Goal: Task Accomplishment & Management: Manage account settings

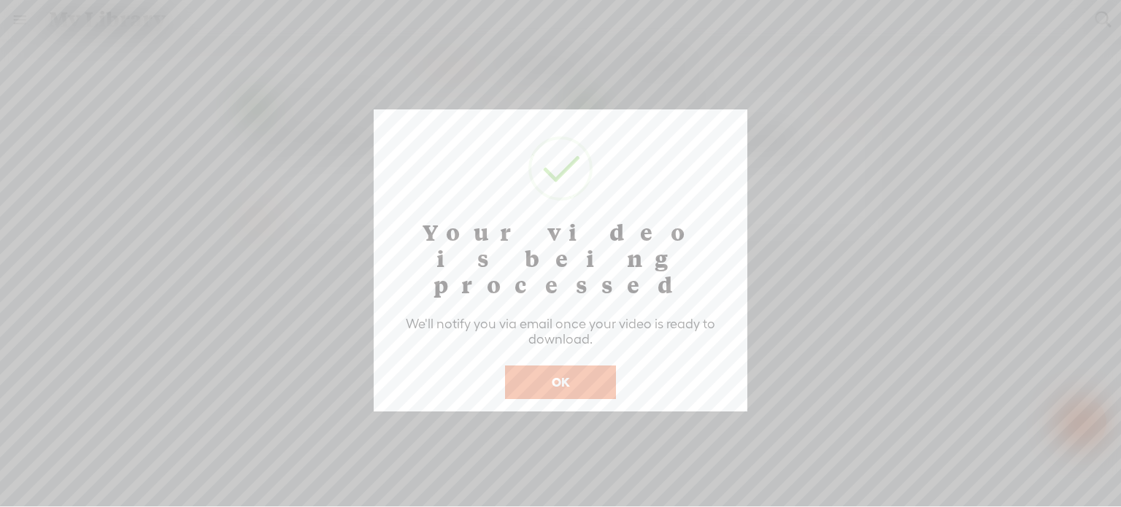
click at [583, 366] on button "OK" at bounding box center [560, 383] width 111 height 34
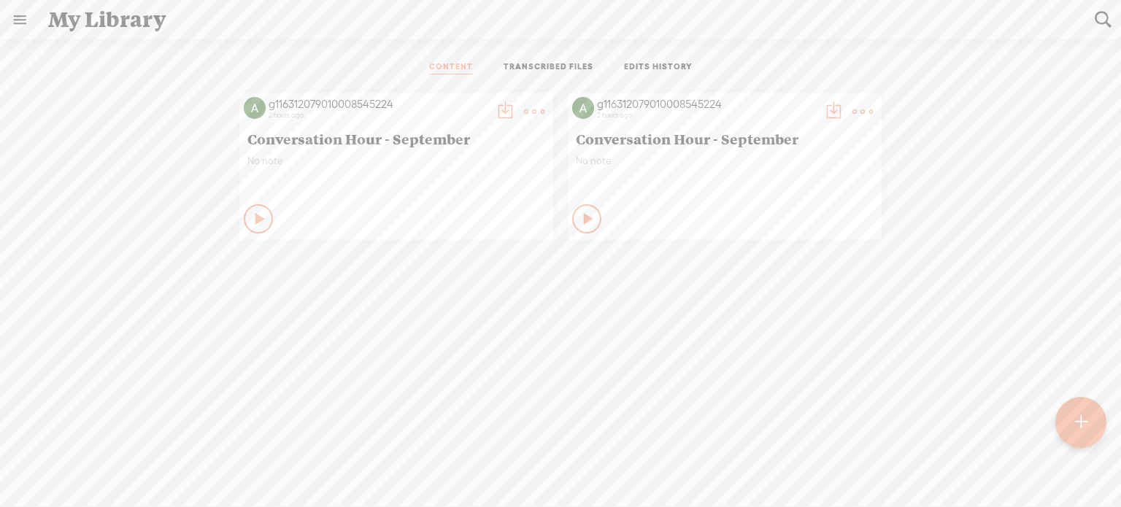
click at [253, 217] on icon at bounding box center [260, 219] width 15 height 15
click at [852, 110] on t at bounding box center [862, 111] width 20 height 20
click at [804, 324] on link "Delete" at bounding box center [788, 328] width 146 height 34
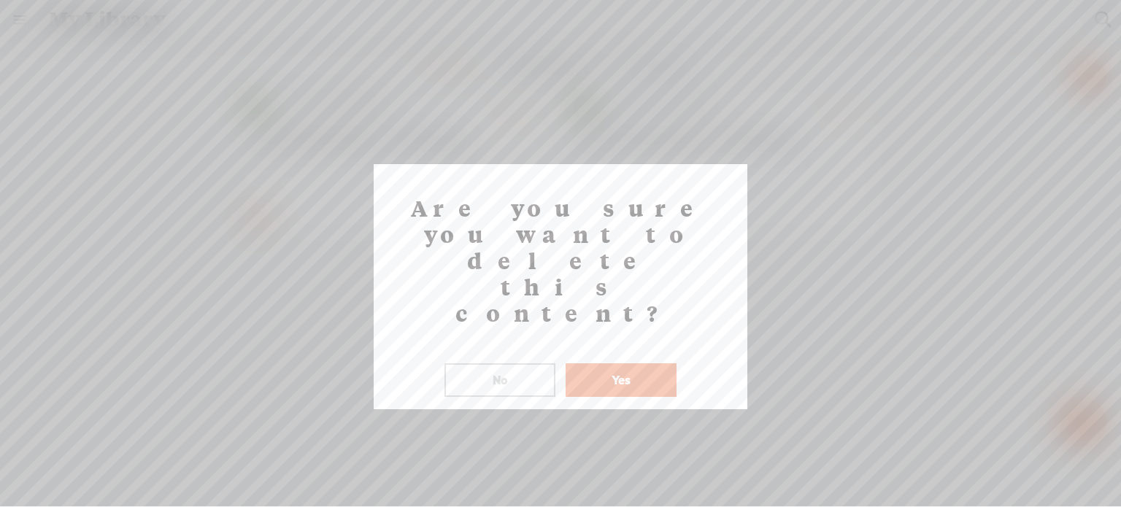
click at [639, 363] on button "Yes" at bounding box center [621, 380] width 111 height 34
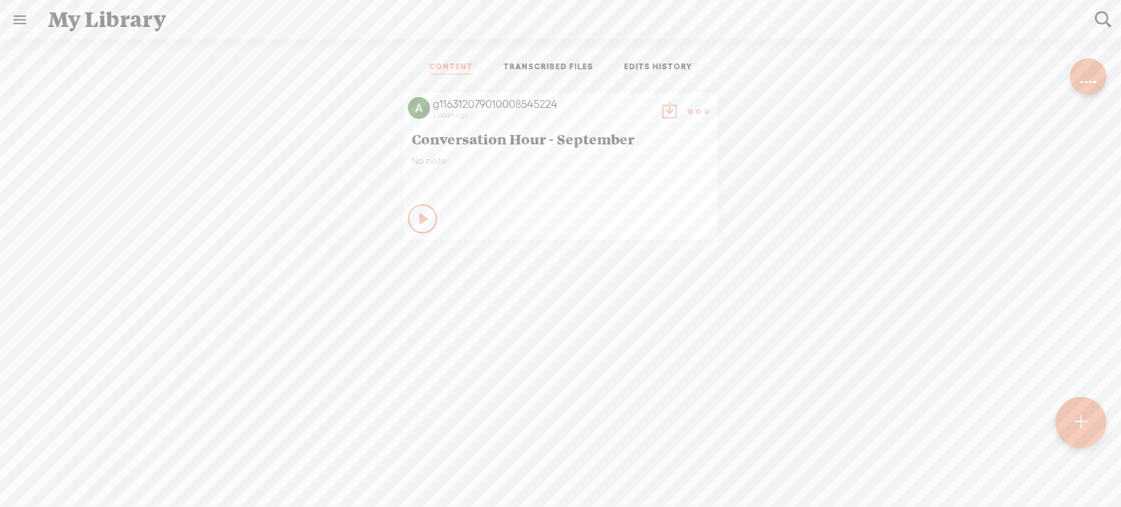
click at [695, 107] on t at bounding box center [698, 111] width 20 height 20
click at [663, 266] on link "Download as..." at bounding box center [624, 261] width 146 height 34
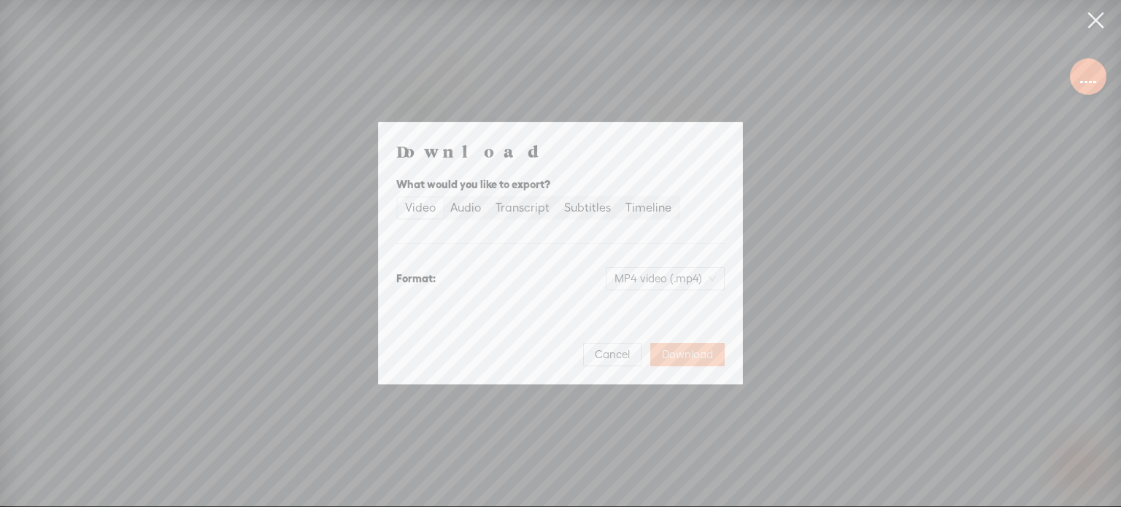
click at [686, 355] on span "Download" at bounding box center [687, 354] width 51 height 15
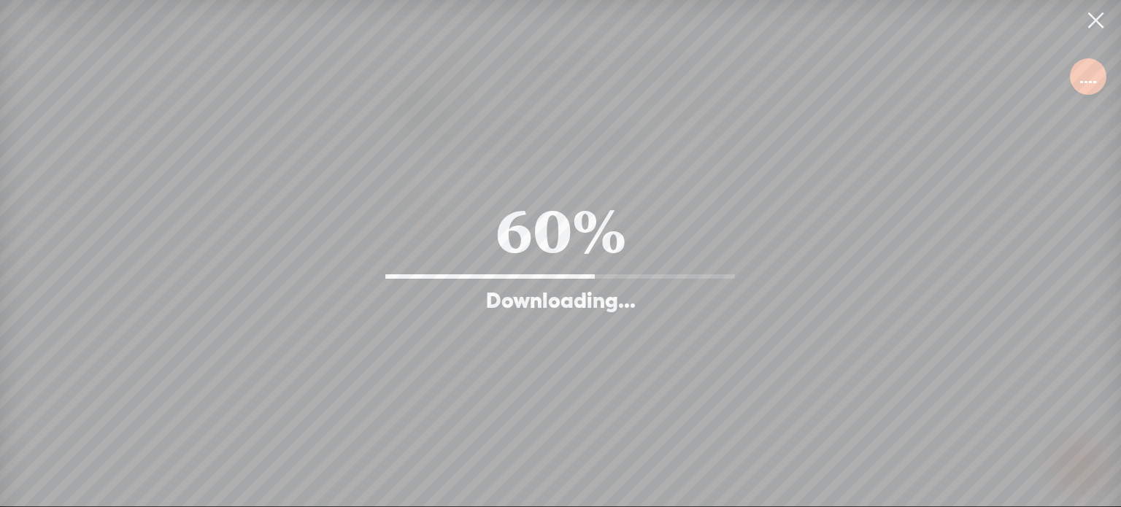
click at [1095, 71] on div at bounding box center [1088, 76] width 18 height 15
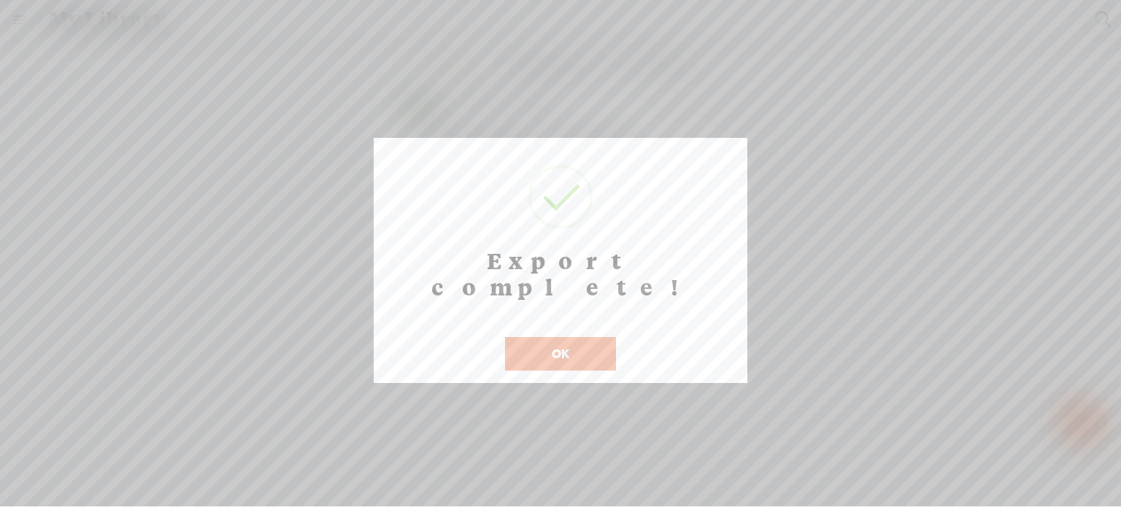
click at [576, 337] on button "OK" at bounding box center [560, 354] width 111 height 34
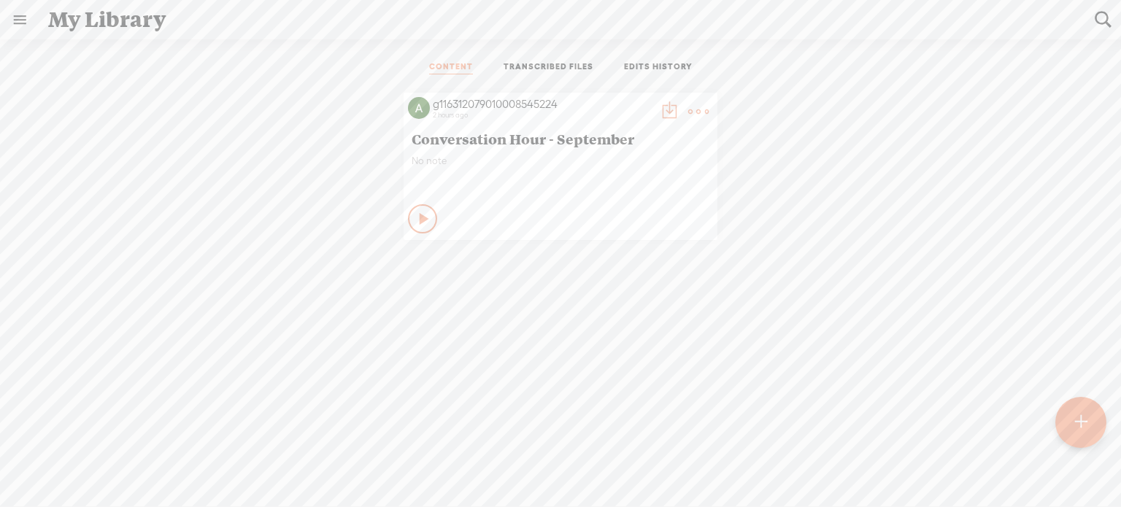
click at [636, 66] on link "EDITS HISTORY" at bounding box center [658, 67] width 69 height 13
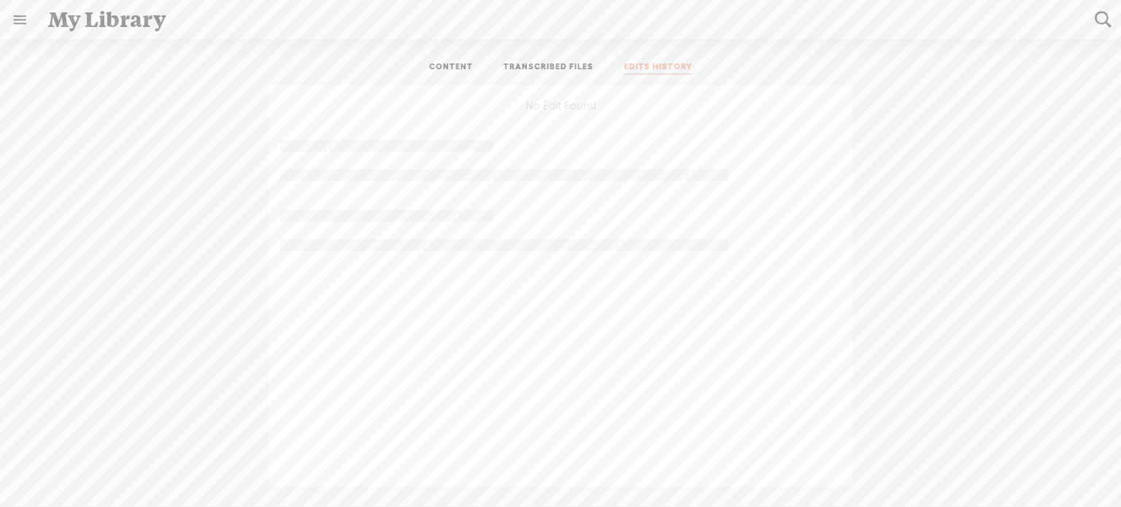
click at [578, 63] on link "TRANSCRIBED FILES" at bounding box center [549, 67] width 90 height 13
click at [436, 66] on link "CONTENT" at bounding box center [451, 67] width 44 height 13
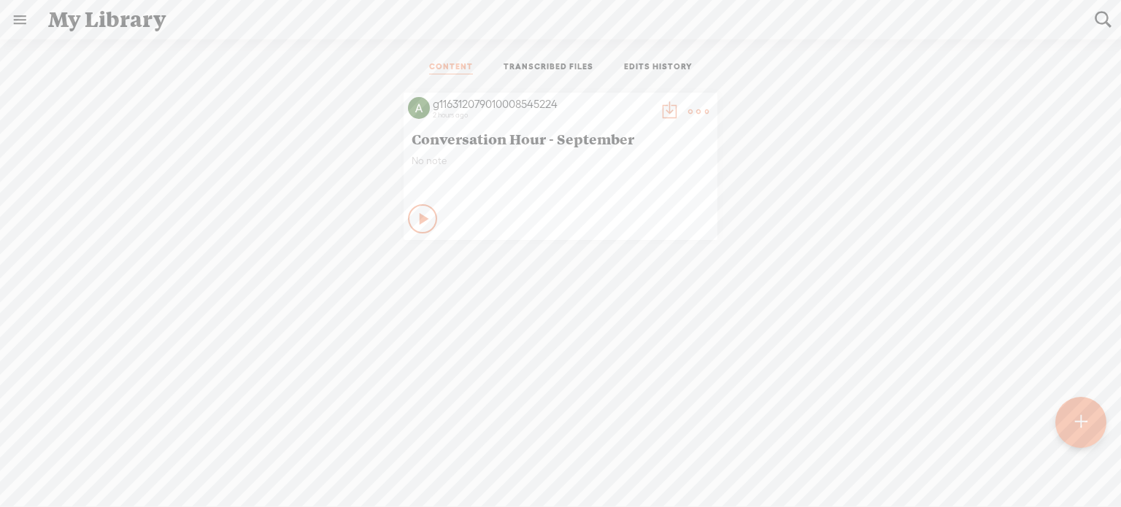
click at [538, 138] on span "Conversation Hour - September" at bounding box center [561, 139] width 298 height 18
click at [659, 112] on t at bounding box center [669, 111] width 20 height 20
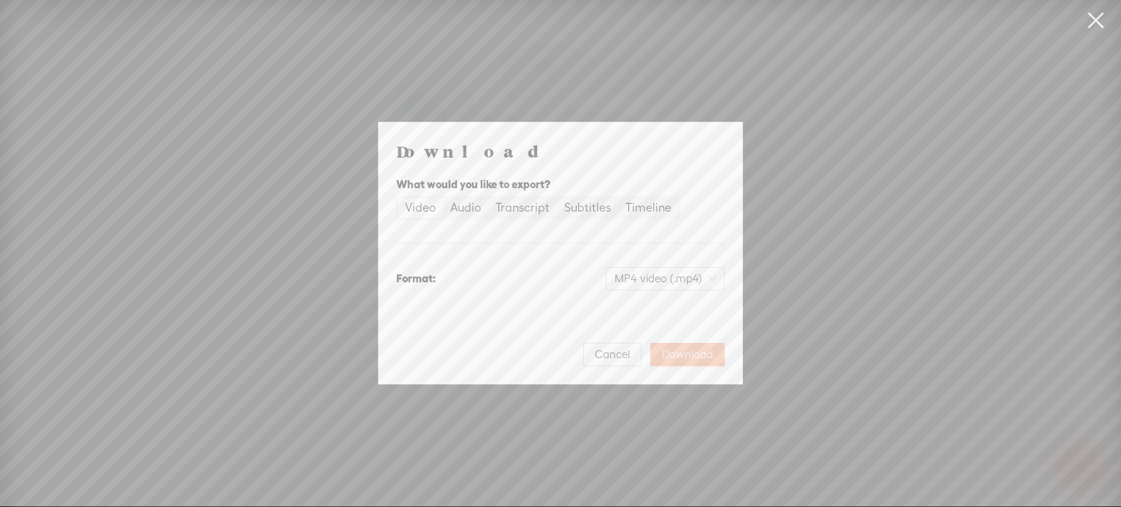
click at [692, 364] on button "Download" at bounding box center [687, 354] width 74 height 23
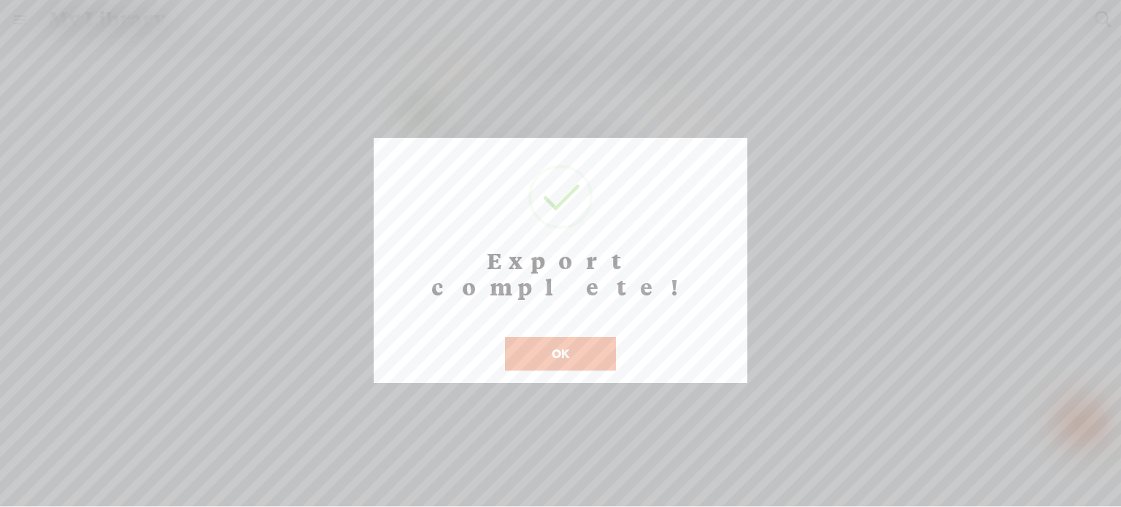
click at [579, 337] on button "OK" at bounding box center [560, 354] width 111 height 34
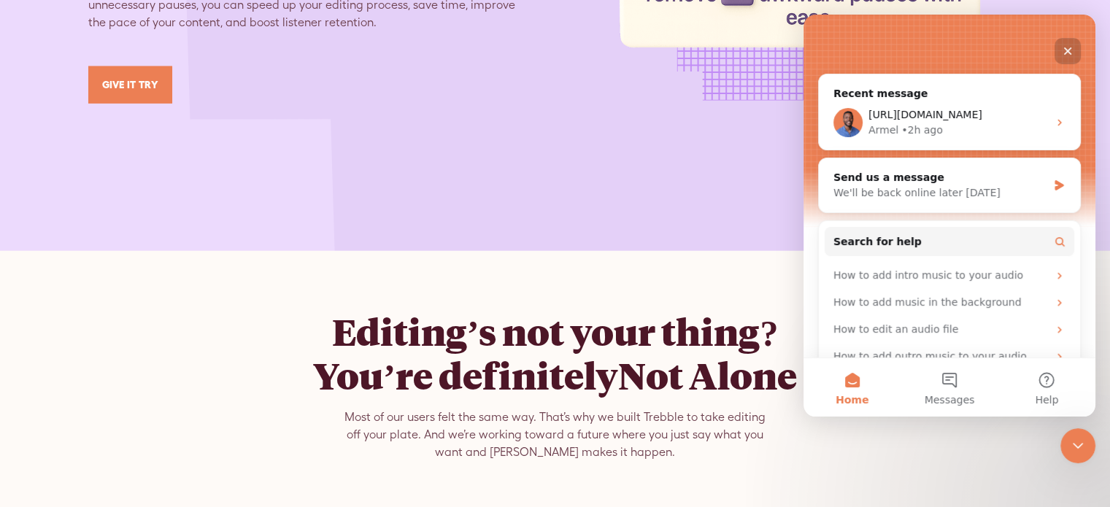
scroll to position [4014, 0]
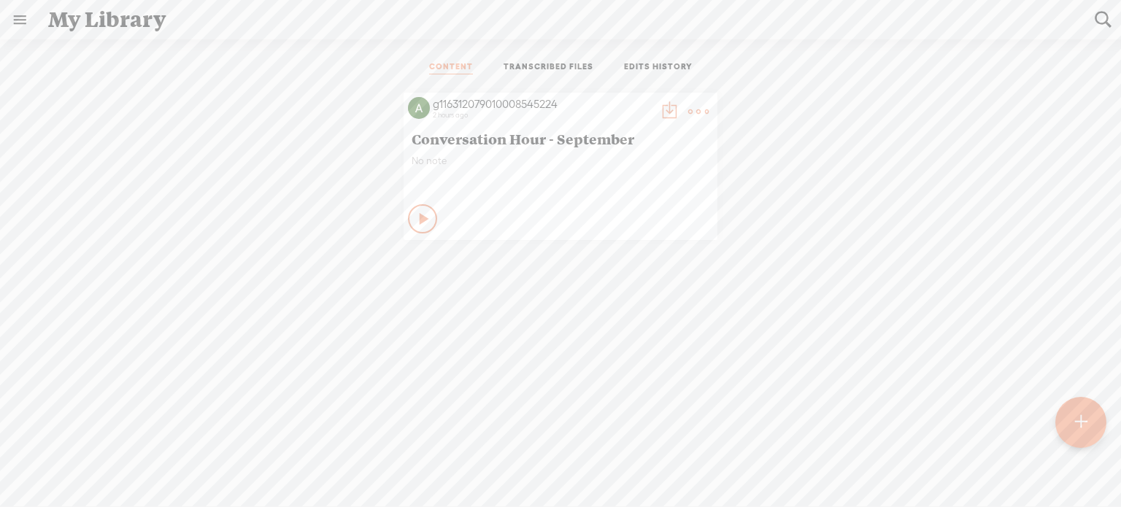
click at [641, 66] on link "EDITS HISTORY" at bounding box center [658, 67] width 69 height 13
